Goal: Check status: Check status

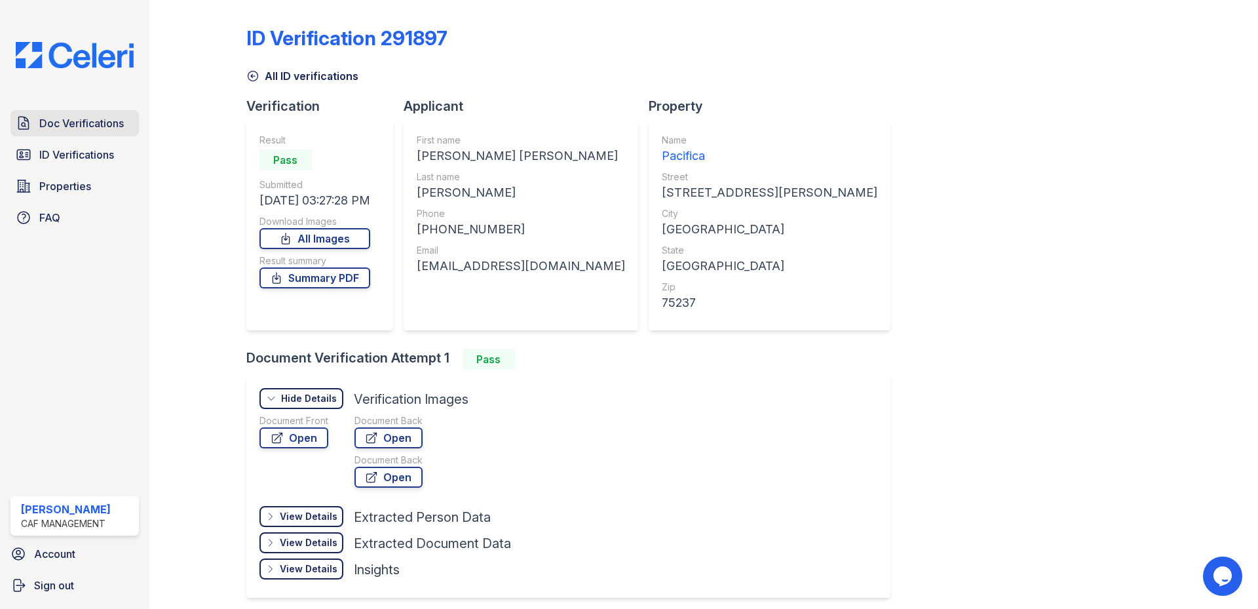
click at [77, 132] on link "Doc Verifications" at bounding box center [74, 123] width 128 height 26
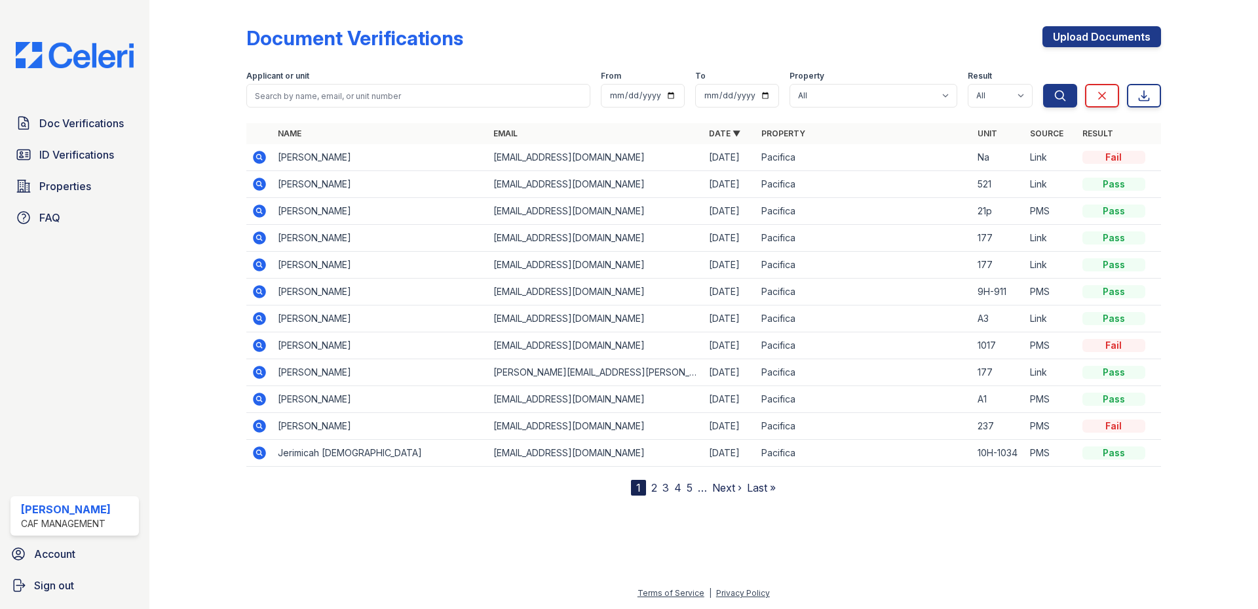
click at [263, 152] on icon at bounding box center [260, 157] width 16 height 16
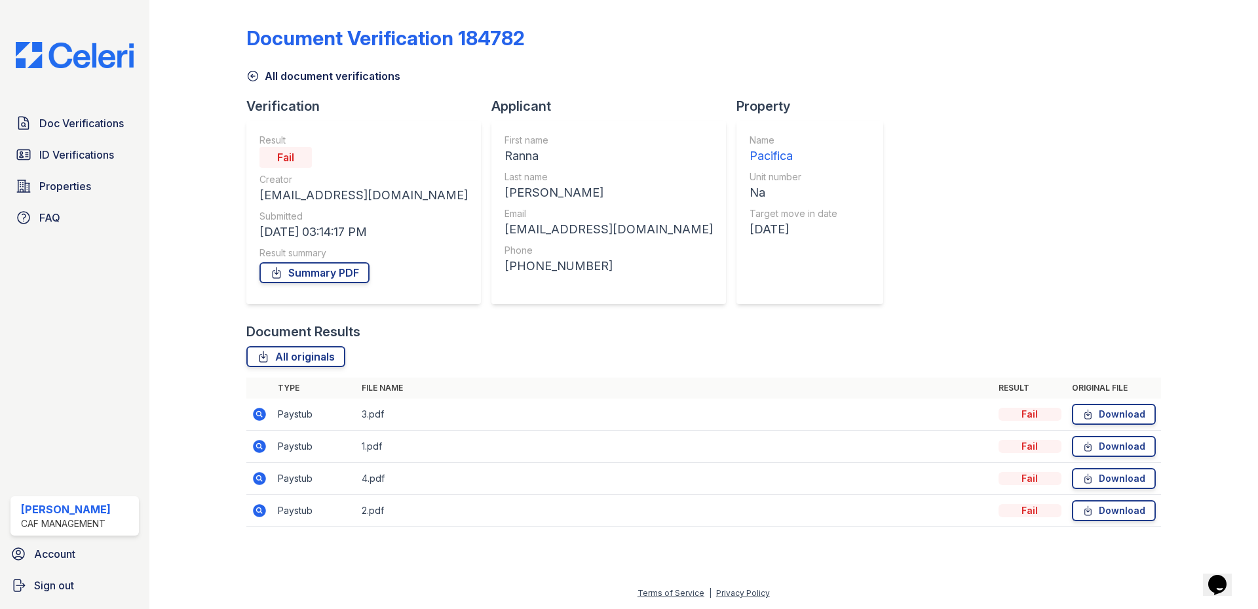
click at [258, 410] on icon at bounding box center [259, 414] width 13 height 13
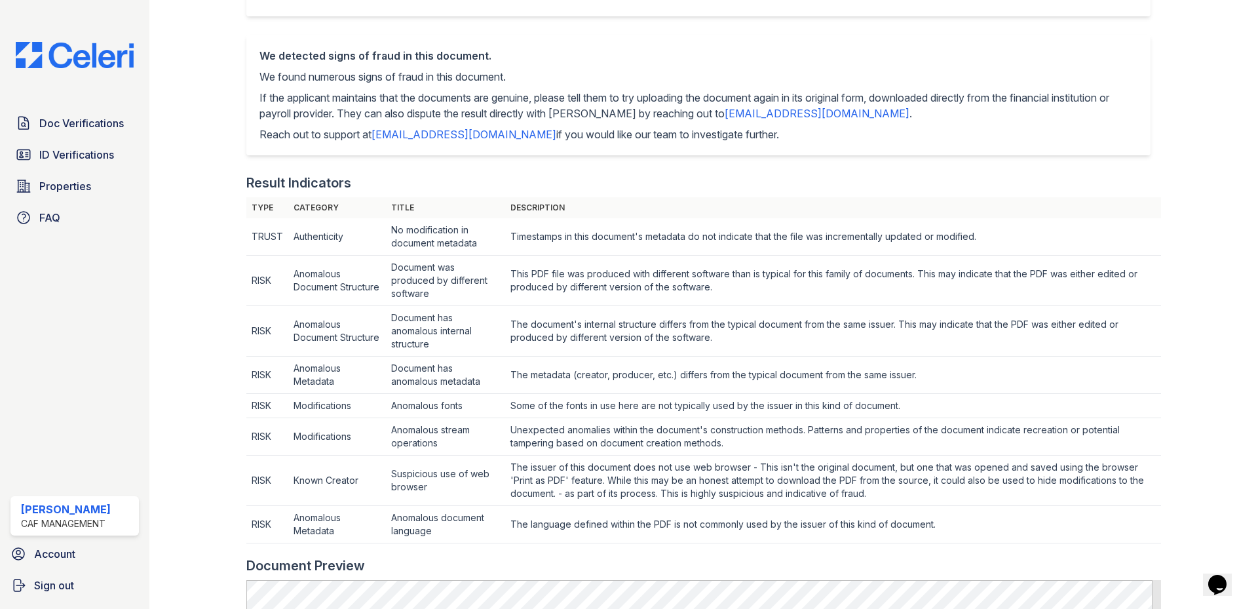
scroll to position [262, 0]
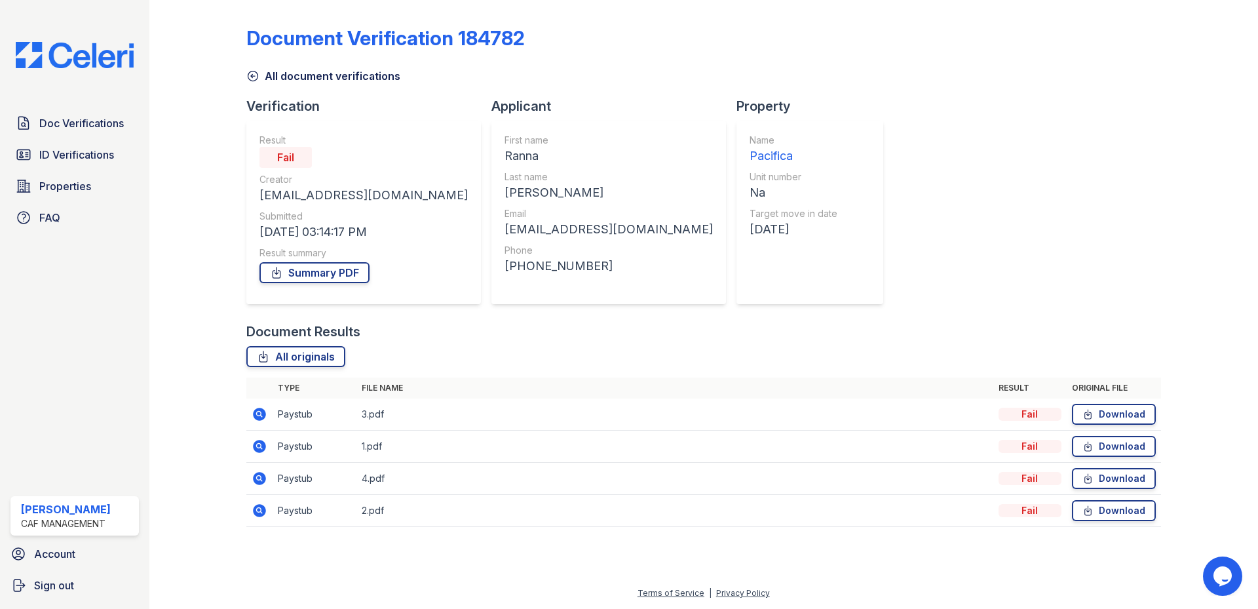
drag, startPoint x: 153, startPoint y: 245, endPoint x: 406, endPoint y: 180, distance: 260.5
click at [406, 180] on div "Creator" at bounding box center [364, 179] width 208 height 13
click at [259, 444] on icon at bounding box center [260, 446] width 16 height 16
click at [263, 476] on icon at bounding box center [259, 478] width 13 height 13
click at [260, 509] on icon at bounding box center [260, 511] width 16 height 16
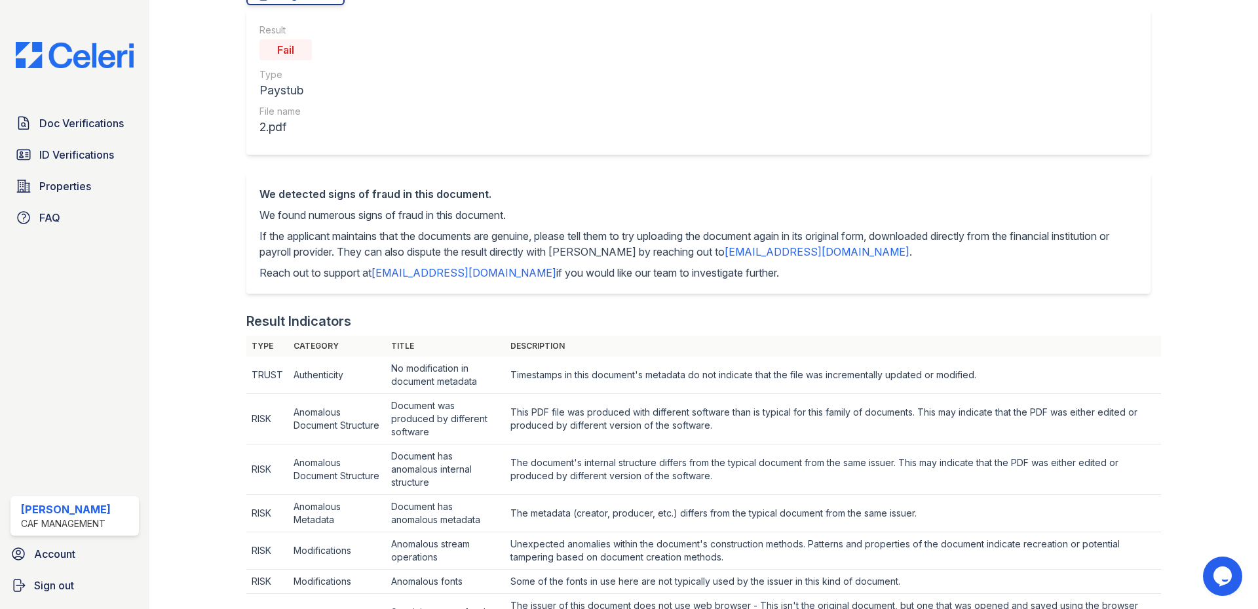
scroll to position [393, 0]
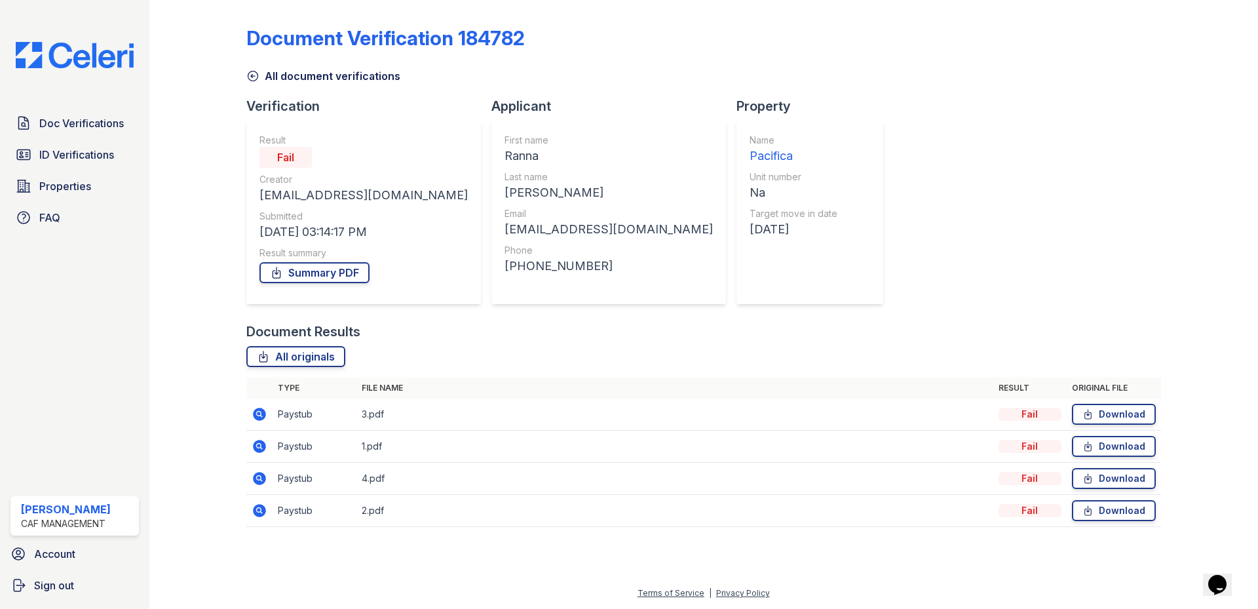
click at [257, 482] on icon at bounding box center [259, 478] width 13 height 13
click at [262, 514] on icon at bounding box center [259, 510] width 13 height 13
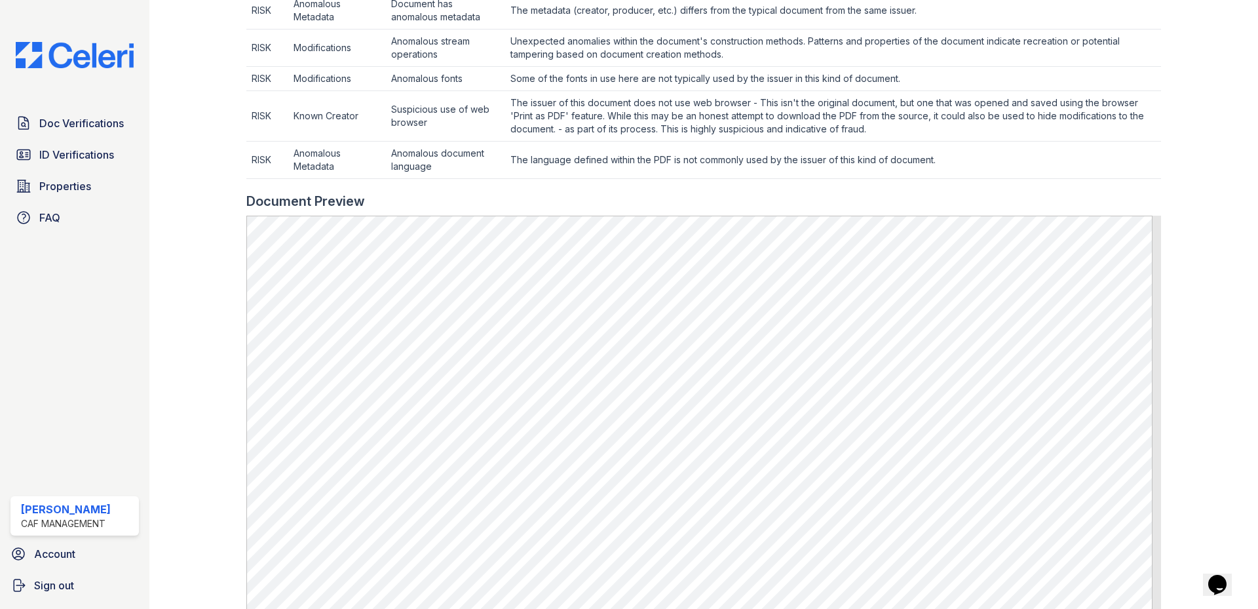
scroll to position [721, 0]
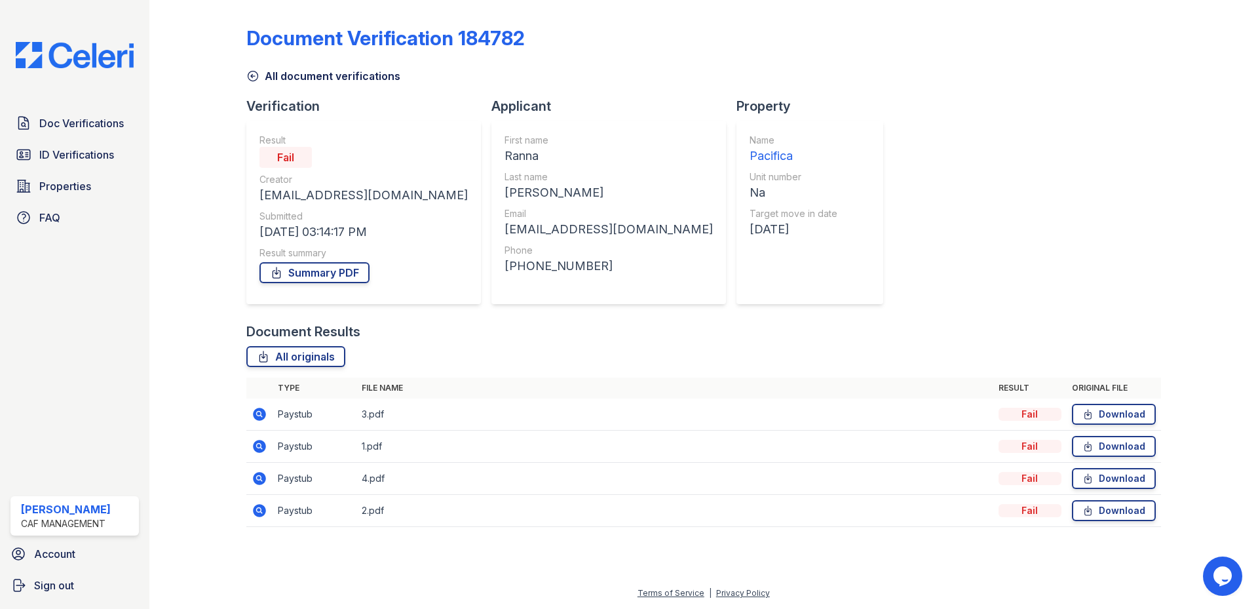
click at [255, 414] on icon at bounding box center [259, 414] width 13 height 13
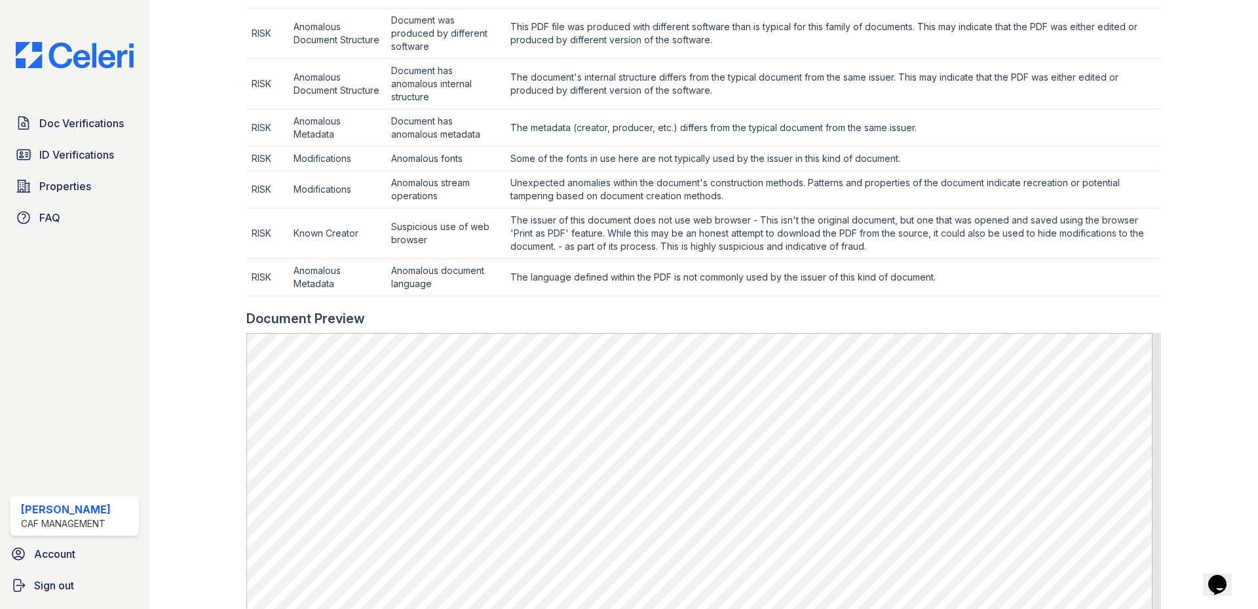
scroll to position [590, 0]
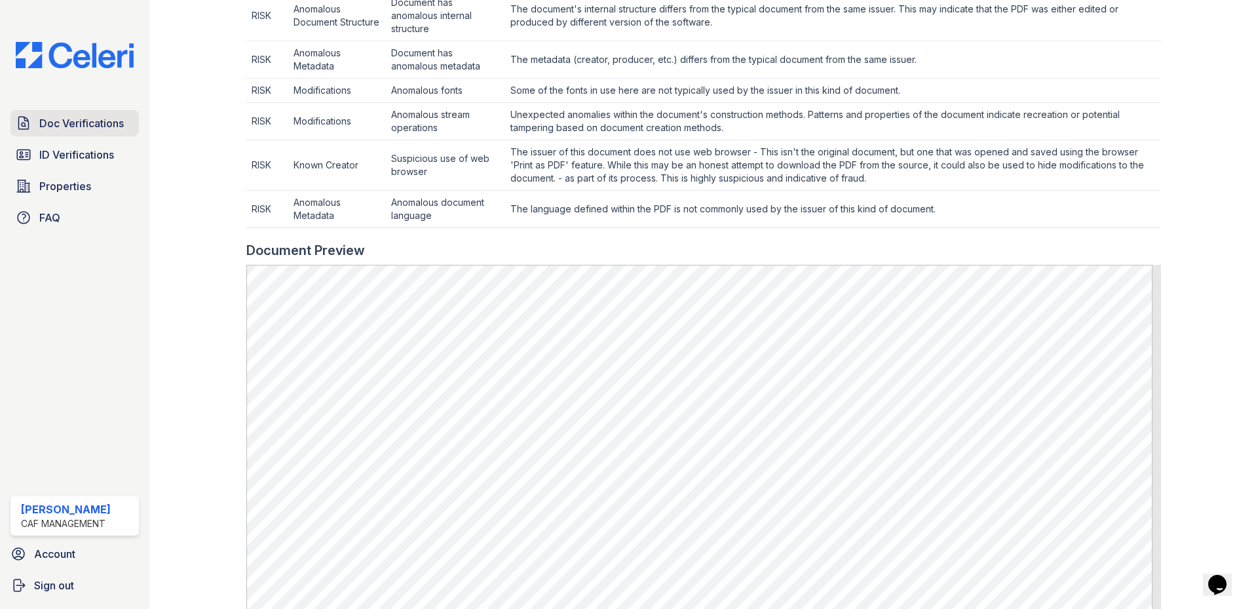
click at [85, 124] on span "Doc Verifications" at bounding box center [81, 123] width 85 height 16
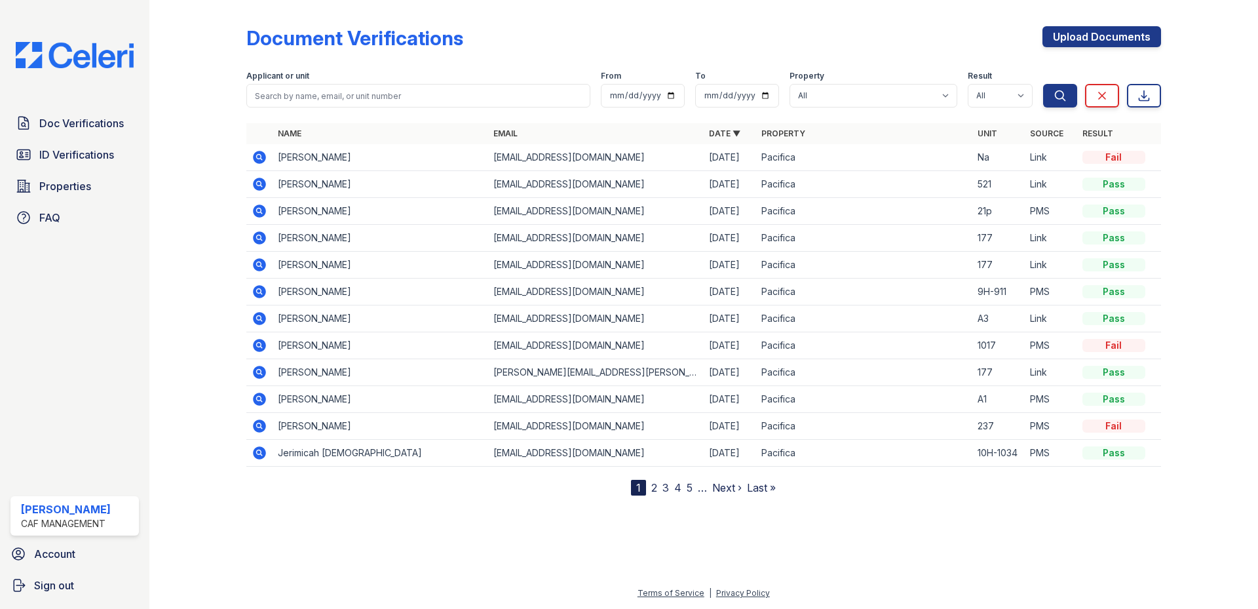
click at [256, 237] on icon at bounding box center [259, 237] width 13 height 13
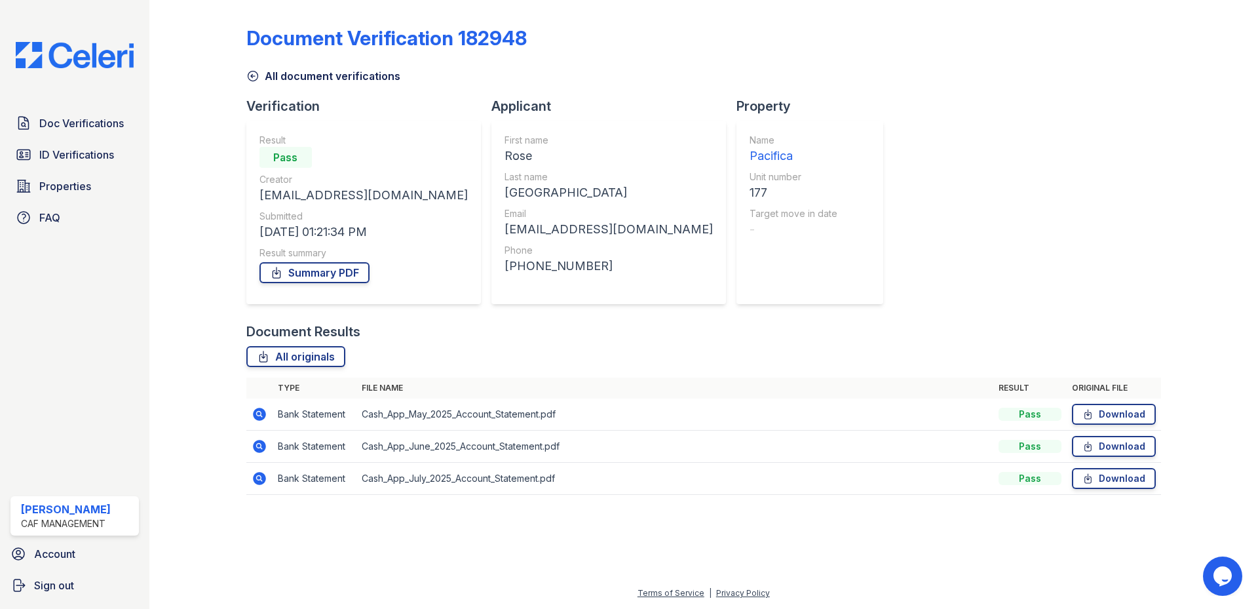
drag, startPoint x: 217, startPoint y: 166, endPoint x: 80, endPoint y: 62, distance: 172.5
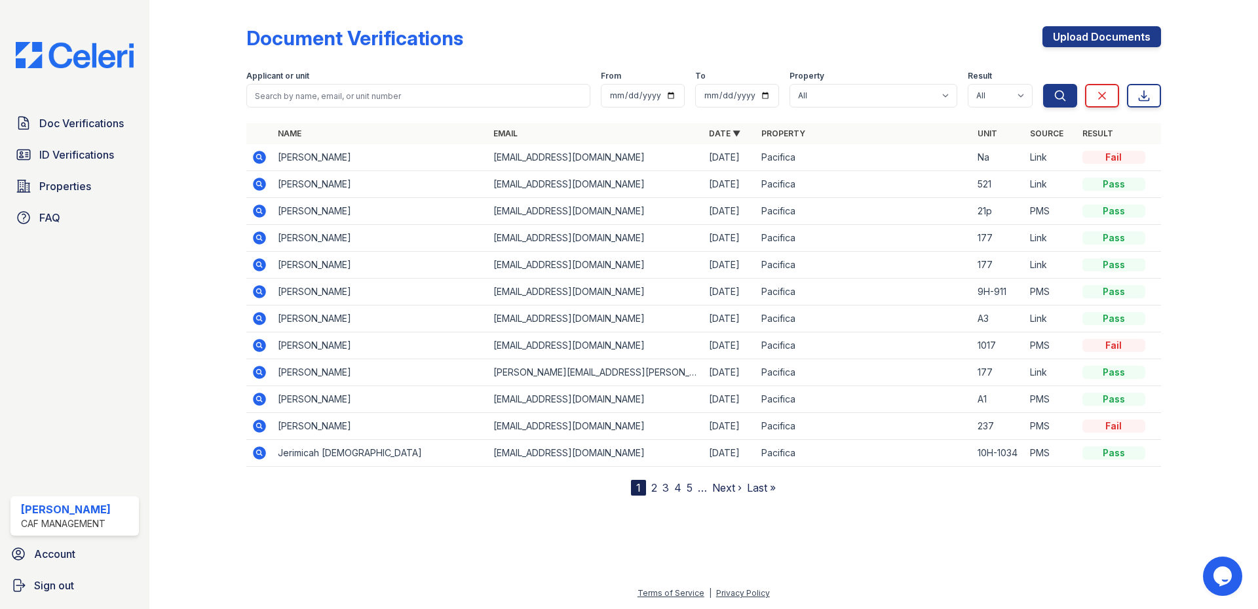
click at [265, 267] on icon at bounding box center [259, 264] width 13 height 13
